Goal: Use online tool/utility: Utilize a website feature to perform a specific function

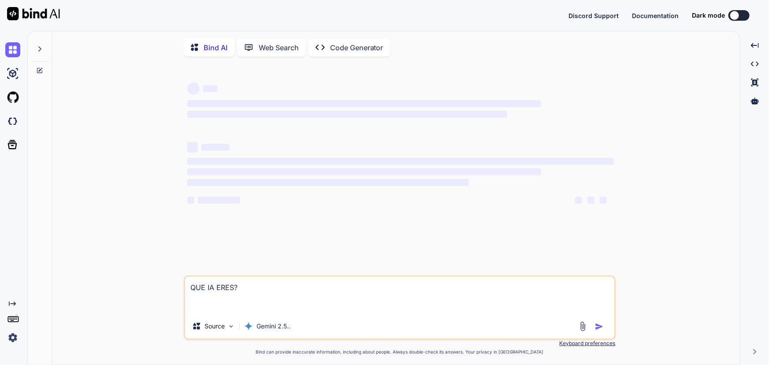
type textarea "x"
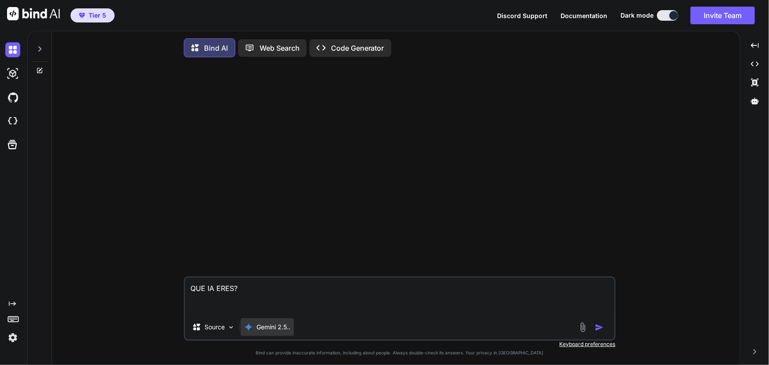
click at [286, 325] on p "Gemini 2.5.." at bounding box center [273, 326] width 34 height 9
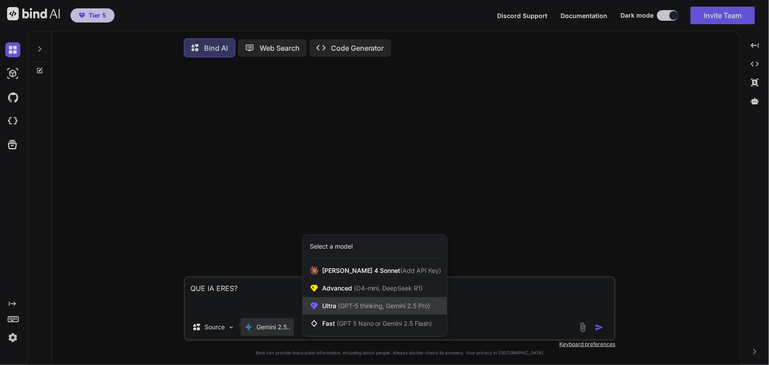
click at [405, 309] on span "(GPT-5 thinking, Gemini 2.5 Pro)" at bounding box center [383, 305] width 94 height 7
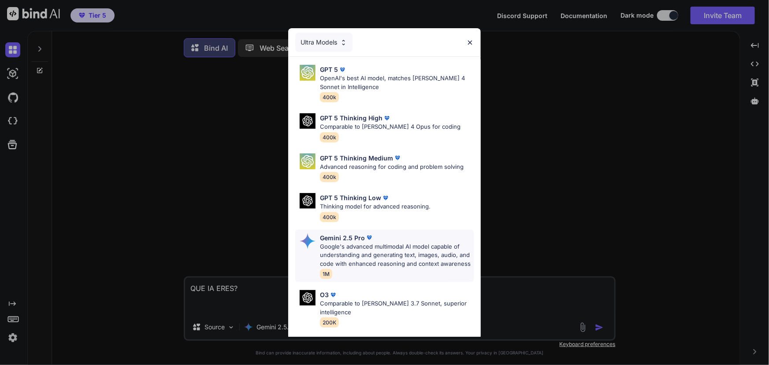
click at [391, 247] on p "Google's advanced multimodal AI model capable of understanding and generating t…" at bounding box center [396, 255] width 153 height 26
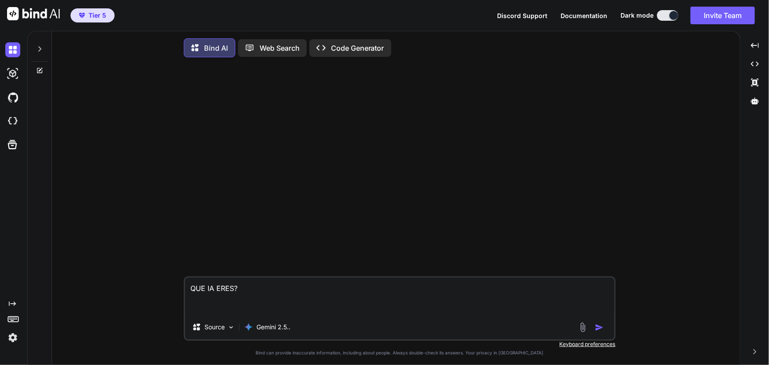
click at [600, 326] on img "button" at bounding box center [599, 327] width 9 height 9
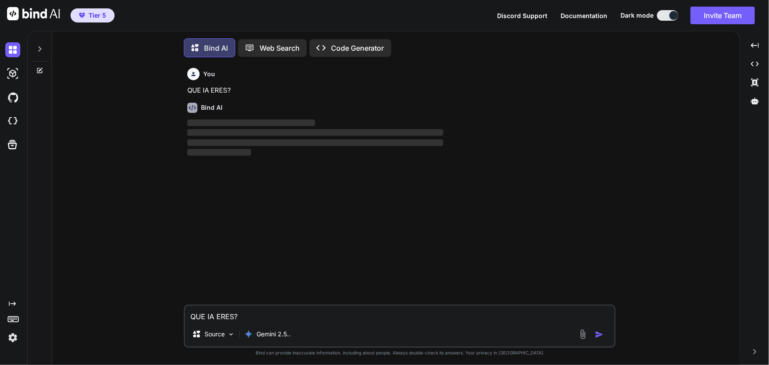
scroll to position [4, 0]
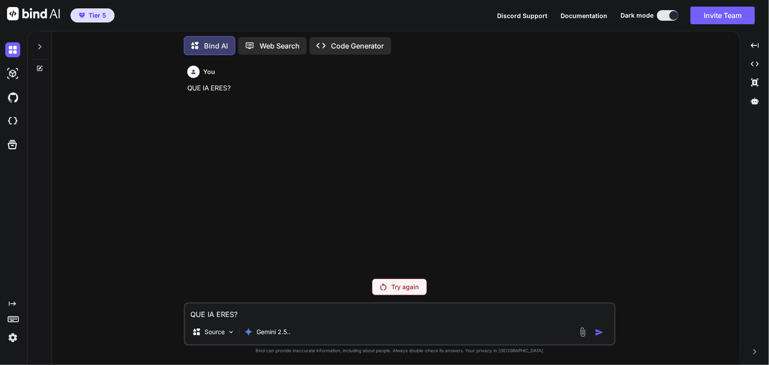
click at [414, 291] on p "Try again" at bounding box center [405, 286] width 27 height 9
click at [403, 284] on p "Try again" at bounding box center [405, 286] width 27 height 9
click at [378, 292] on div "Try again" at bounding box center [399, 286] width 55 height 17
click at [394, 288] on p "Try again" at bounding box center [405, 286] width 27 height 9
click at [389, 286] on div "Try again" at bounding box center [399, 286] width 55 height 17
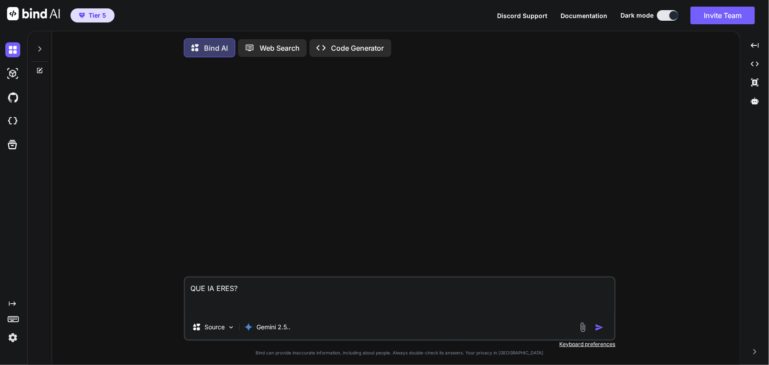
click at [600, 325] on img "button" at bounding box center [599, 327] width 9 height 9
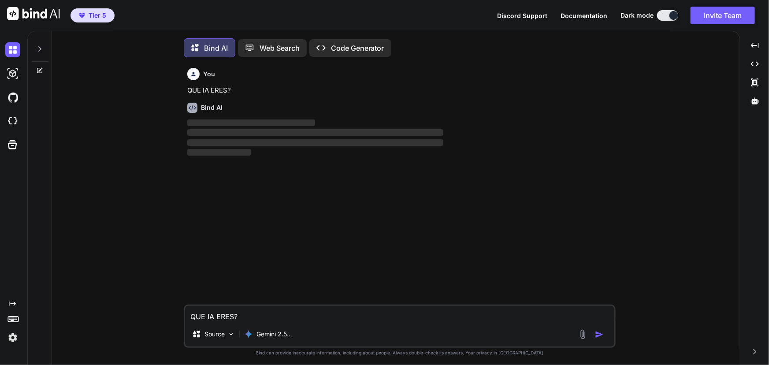
scroll to position [4, 0]
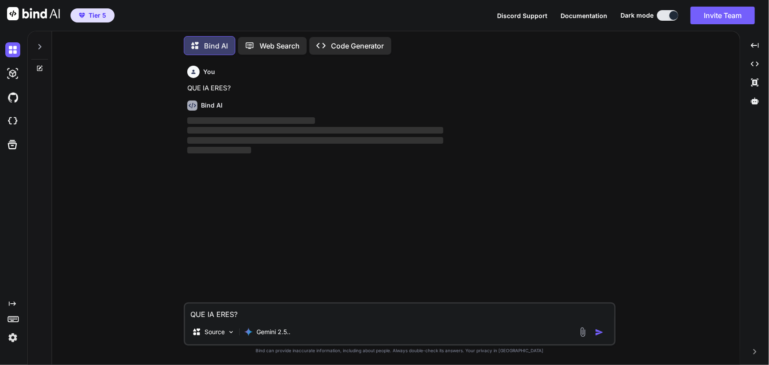
type textarea "x"
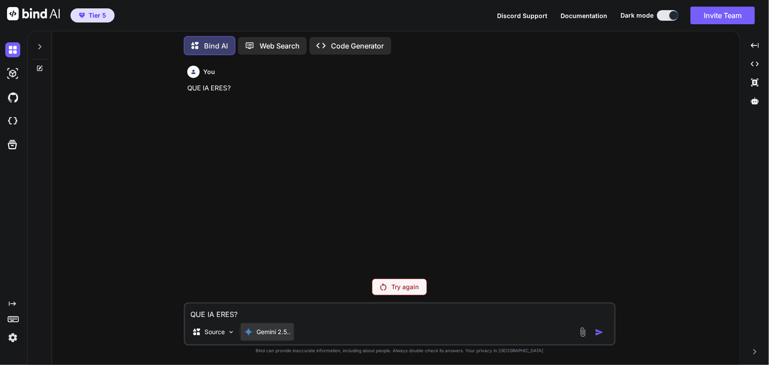
click at [284, 330] on p "Gemini 2.5.." at bounding box center [273, 331] width 34 height 9
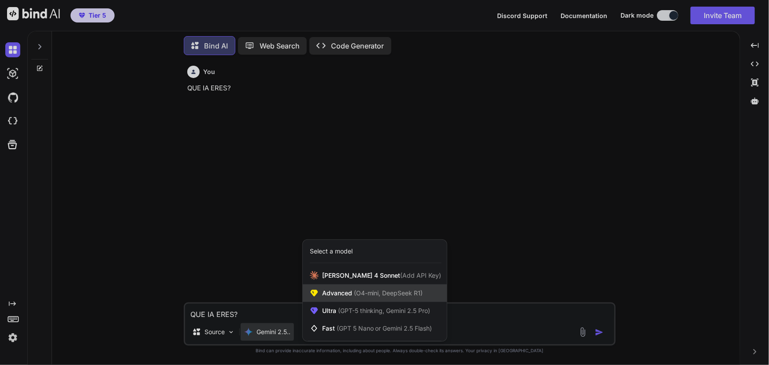
click at [408, 300] on div "Advanced (O4-mini, DeepSeek R1)" at bounding box center [375, 293] width 144 height 18
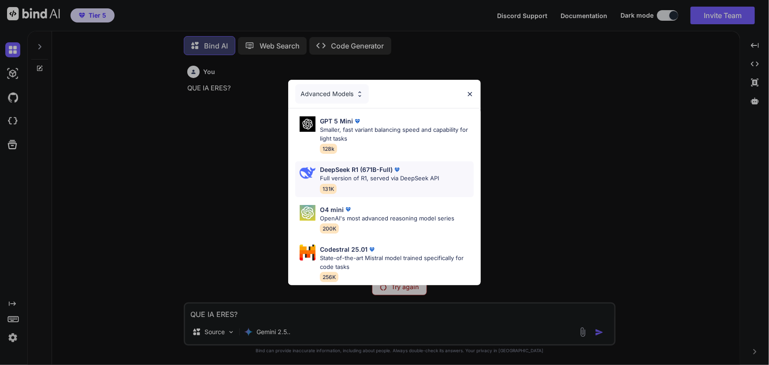
click at [378, 176] on p "Full version of R1, served via DeepSeek API" at bounding box center [379, 178] width 119 height 9
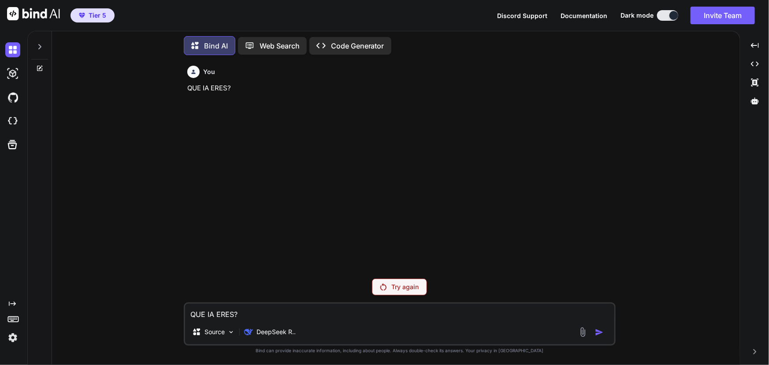
click at [307, 311] on textarea "QUE IA ERES?" at bounding box center [399, 312] width 429 height 16
click at [437, 318] on textarea "hola" at bounding box center [399, 312] width 429 height 16
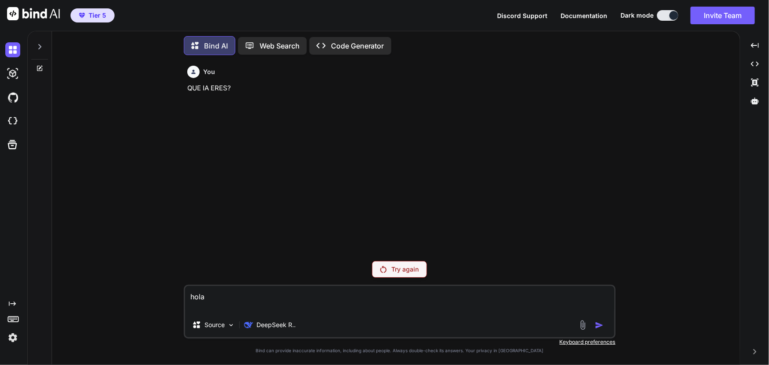
type textarea "hola"
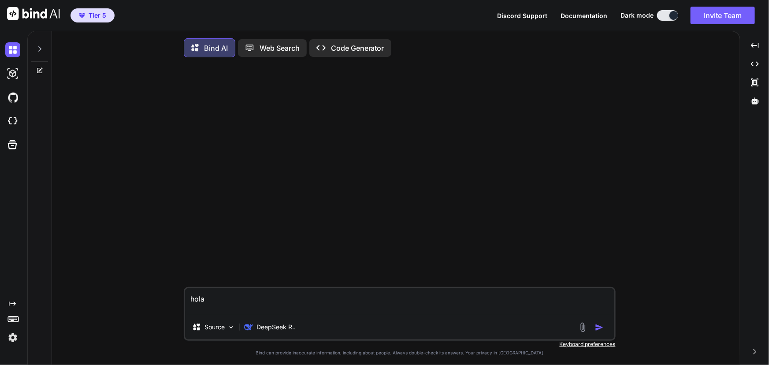
click at [598, 328] on img "button" at bounding box center [599, 327] width 9 height 9
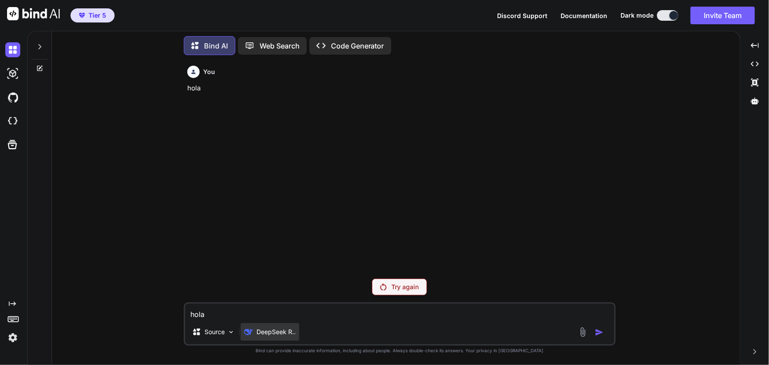
click at [277, 337] on div "DeepSeek R.." at bounding box center [270, 332] width 59 height 18
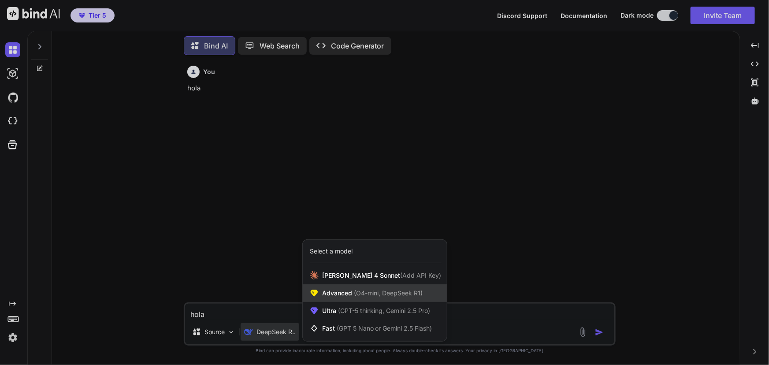
click at [411, 297] on span "Advanced (O4-mini, DeepSeek R1)" at bounding box center [372, 293] width 101 height 9
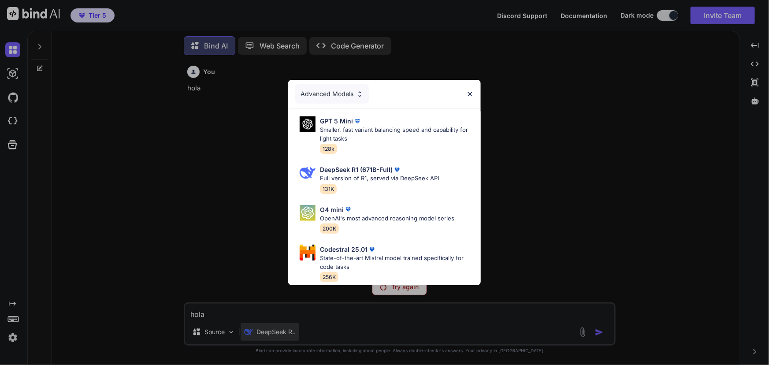
click at [275, 337] on div "Advanced Models GPT 5 Mini Smaller, fast variant balancing speed and capability…" at bounding box center [384, 182] width 769 height 365
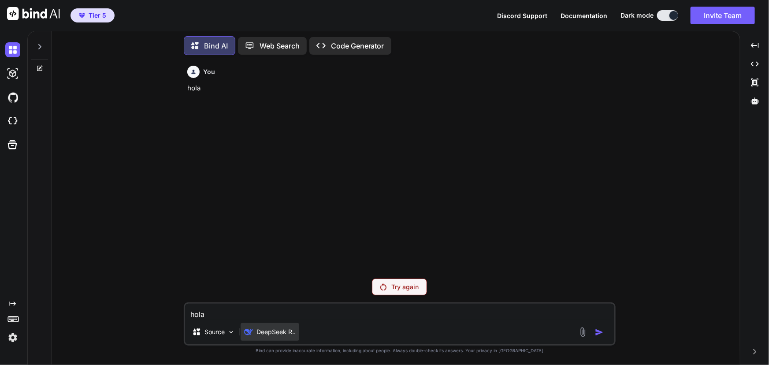
click at [277, 336] on p "DeepSeek R.." at bounding box center [275, 331] width 39 height 9
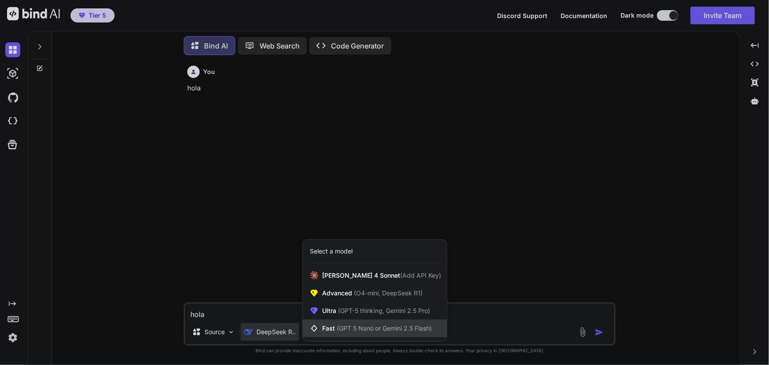
click at [337, 330] on span "(GPT 5 Nano or Gemini 2.5 Flash)" at bounding box center [385, 327] width 96 height 7
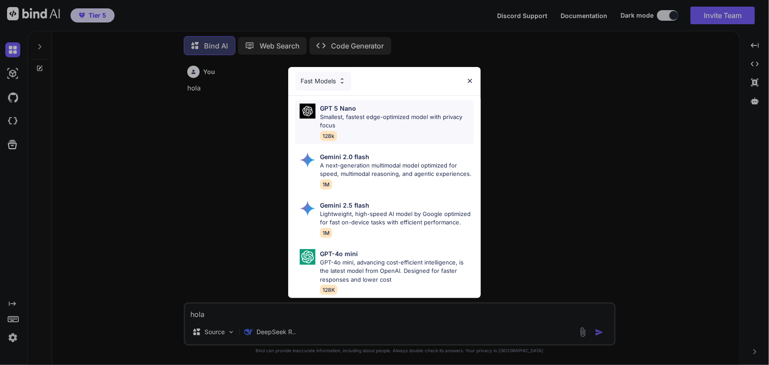
click at [382, 113] on p "Smallest, fastest edge-optimized model with privacy focus" at bounding box center [396, 121] width 153 height 17
type textarea "x"
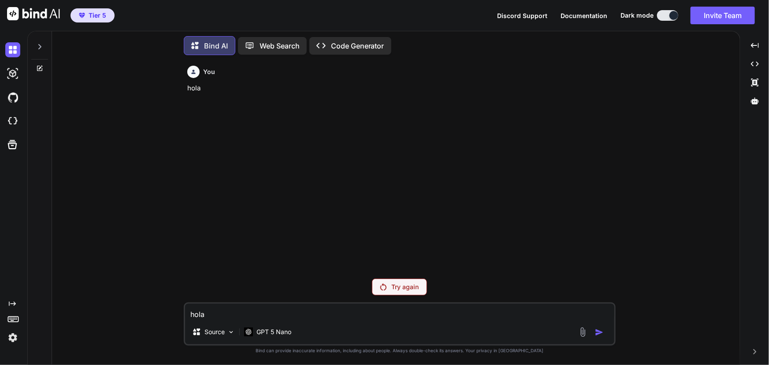
click at [274, 308] on textarea "hola" at bounding box center [399, 312] width 429 height 16
type textarea "h"
type textarea "x"
type textarea "ho"
type textarea "x"
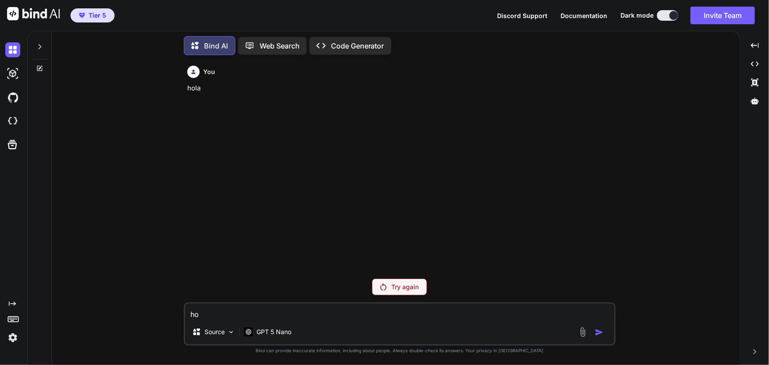
type textarea "hol"
type textarea "x"
type textarea "hola"
type textarea "x"
click at [452, 312] on textarea "hola" at bounding box center [399, 312] width 429 height 16
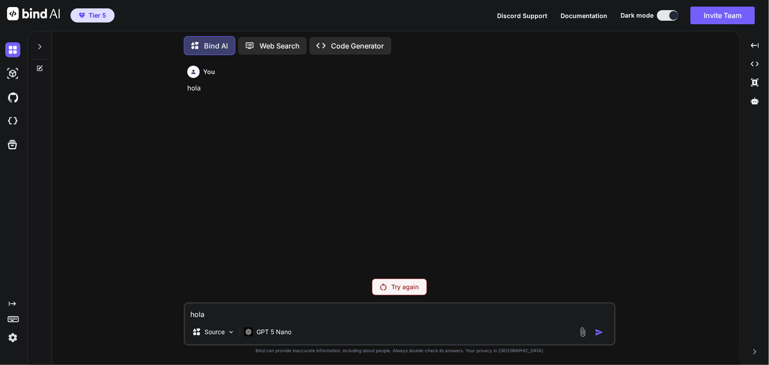
click at [485, 323] on div "Source GPT 5 Nano" at bounding box center [399, 333] width 429 height 21
click at [422, 312] on textarea "hola" at bounding box center [399, 312] width 429 height 16
type textarea "hola"
type textarea "x"
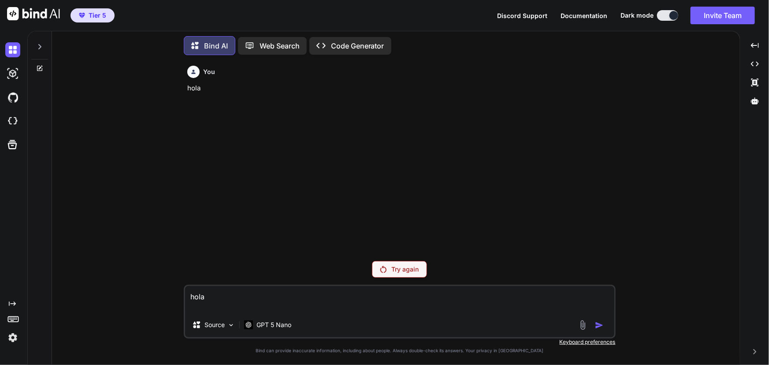
drag, startPoint x: 320, startPoint y: 293, endPoint x: 319, endPoint y: 289, distance: 4.9
click at [319, 292] on textarea "hola" at bounding box center [399, 299] width 429 height 26
click at [530, 295] on textarea "hola" at bounding box center [399, 299] width 429 height 26
click at [319, 290] on textarea "hola" at bounding box center [399, 299] width 429 height 26
type textarea "hola"
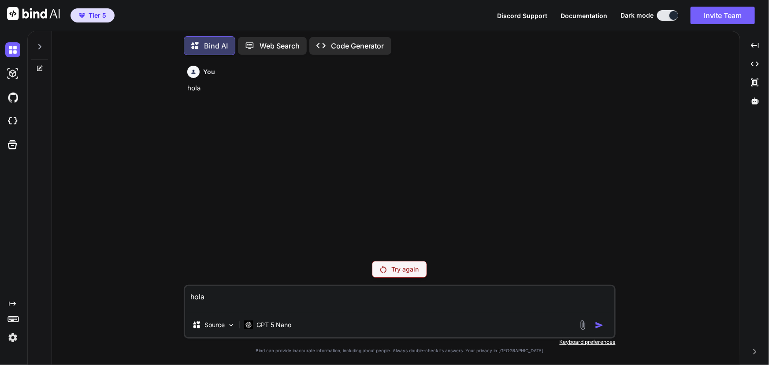
type textarea "x"
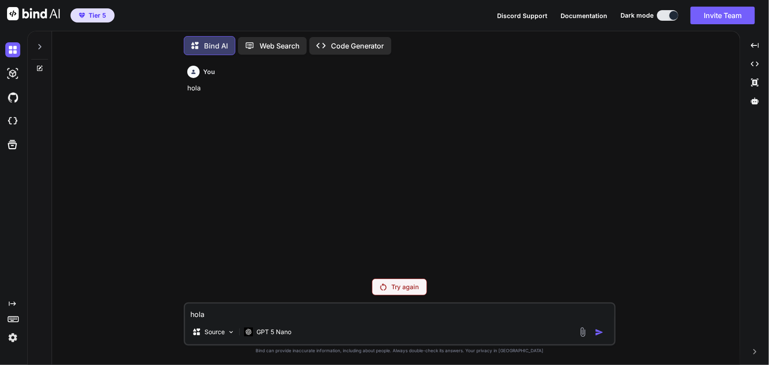
click at [435, 310] on textarea "hola" at bounding box center [399, 312] width 429 height 16
type textarea "hola"
type textarea "x"
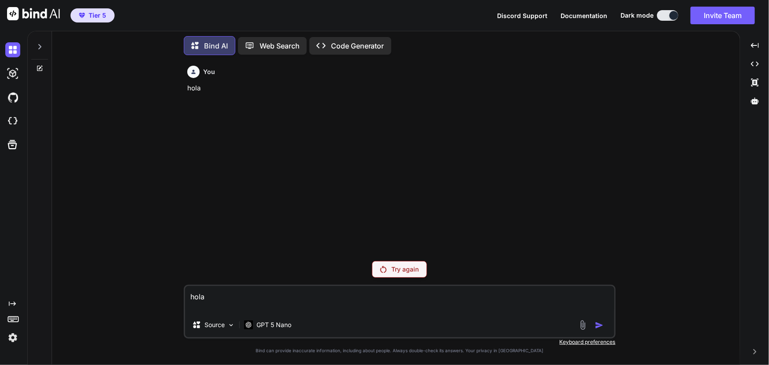
click at [389, 313] on div "hola Source GPT 5 Nano" at bounding box center [400, 312] width 432 height 54
click at [361, 303] on textarea "hola" at bounding box center [399, 299] width 429 height 26
type textarea "hola"
type textarea "x"
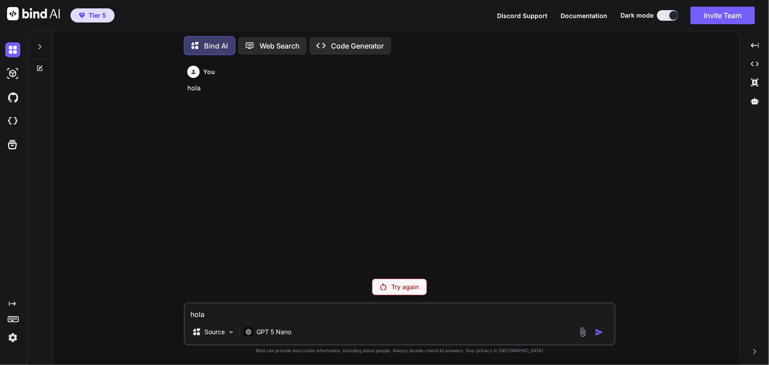
type textarea "hola"
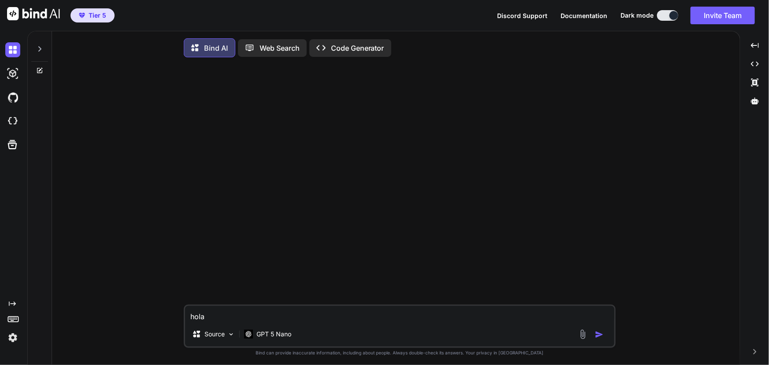
click at [597, 336] on img "button" at bounding box center [599, 334] width 9 height 9
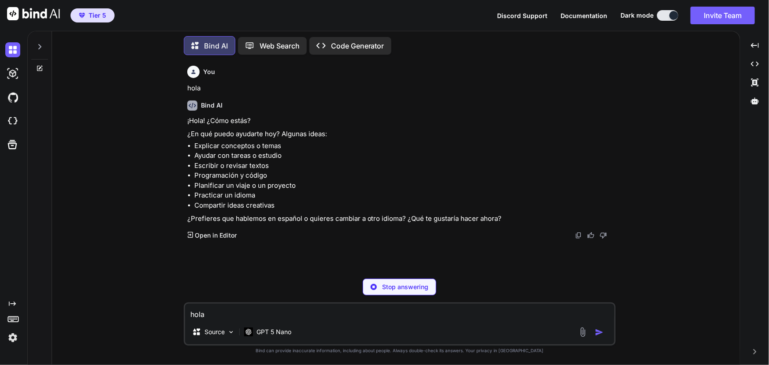
type textarea "x"
click at [289, 335] on p "GPT 5 Nano" at bounding box center [273, 331] width 35 height 9
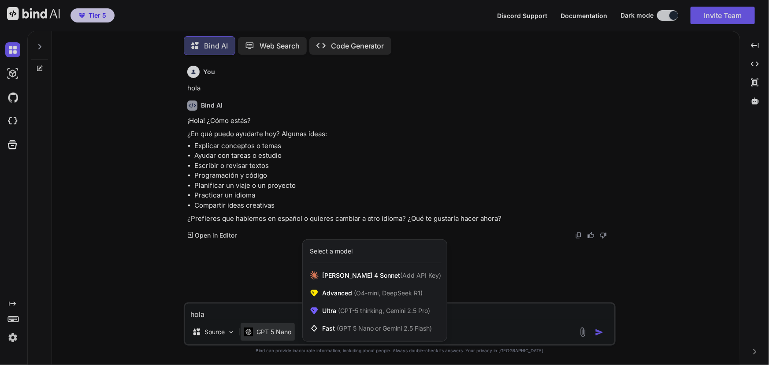
click at [629, 173] on div at bounding box center [384, 182] width 769 height 365
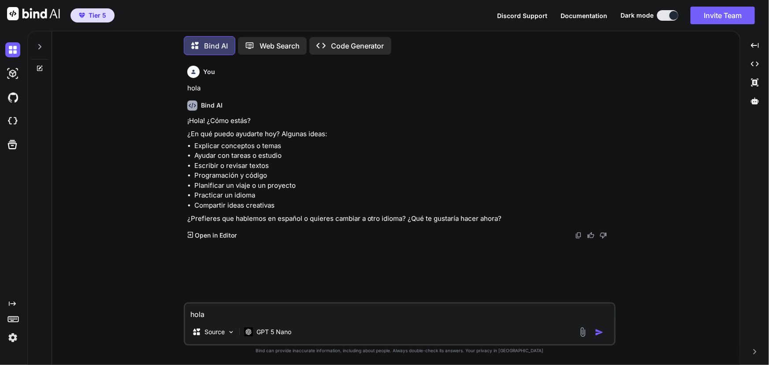
click at [11, 337] on img at bounding box center [12, 337] width 15 height 15
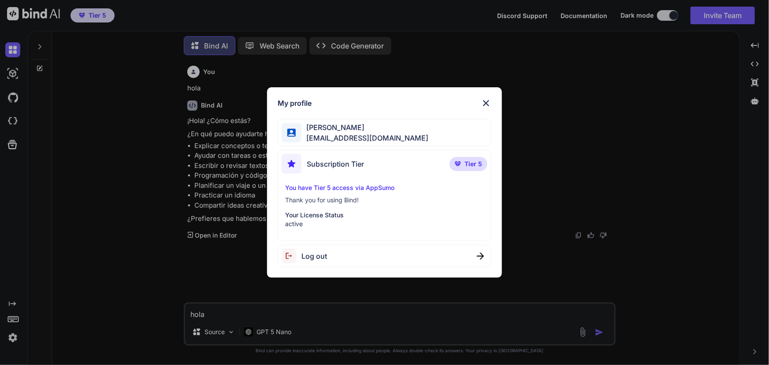
click at [490, 101] on img at bounding box center [486, 103] width 11 height 11
